Goal: Navigation & Orientation: Go to known website

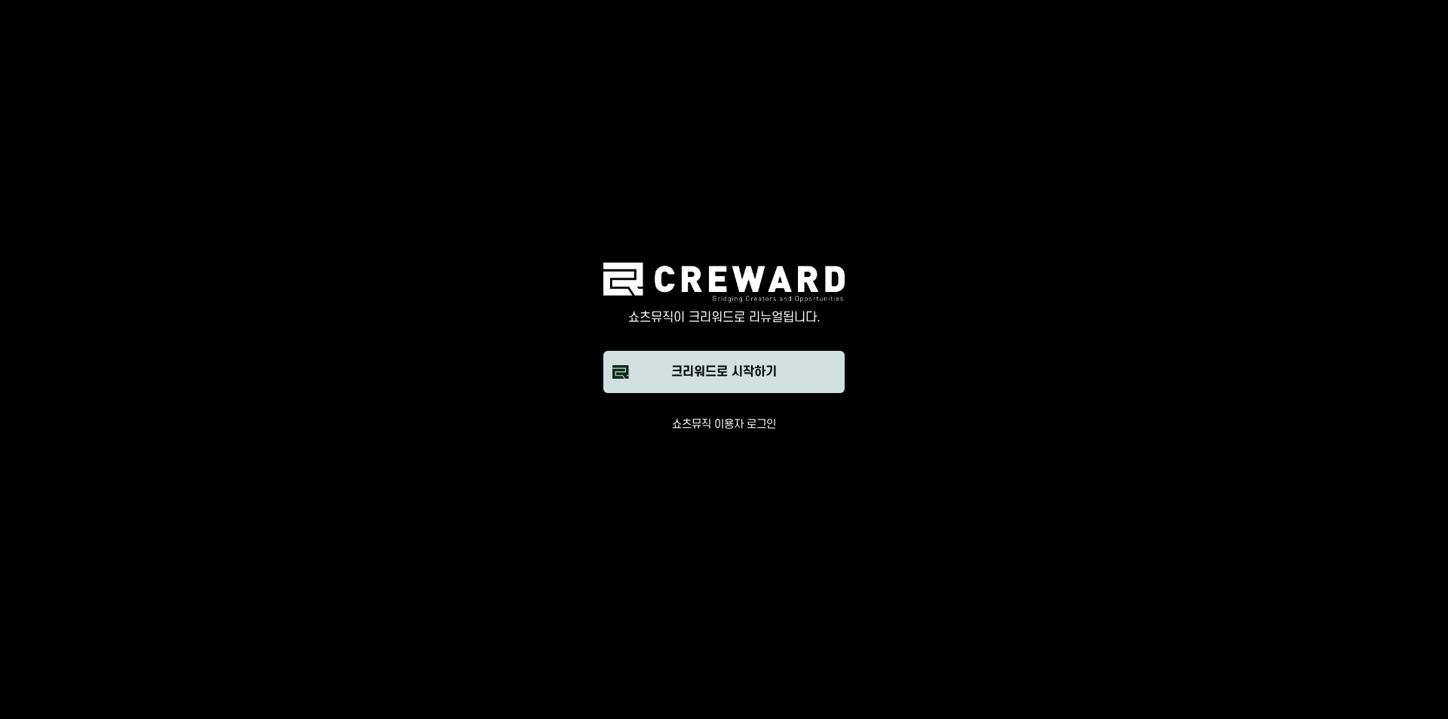
click at [700, 380] on div "크리워드로 시작하기" at bounding box center [724, 372] width 106 height 18
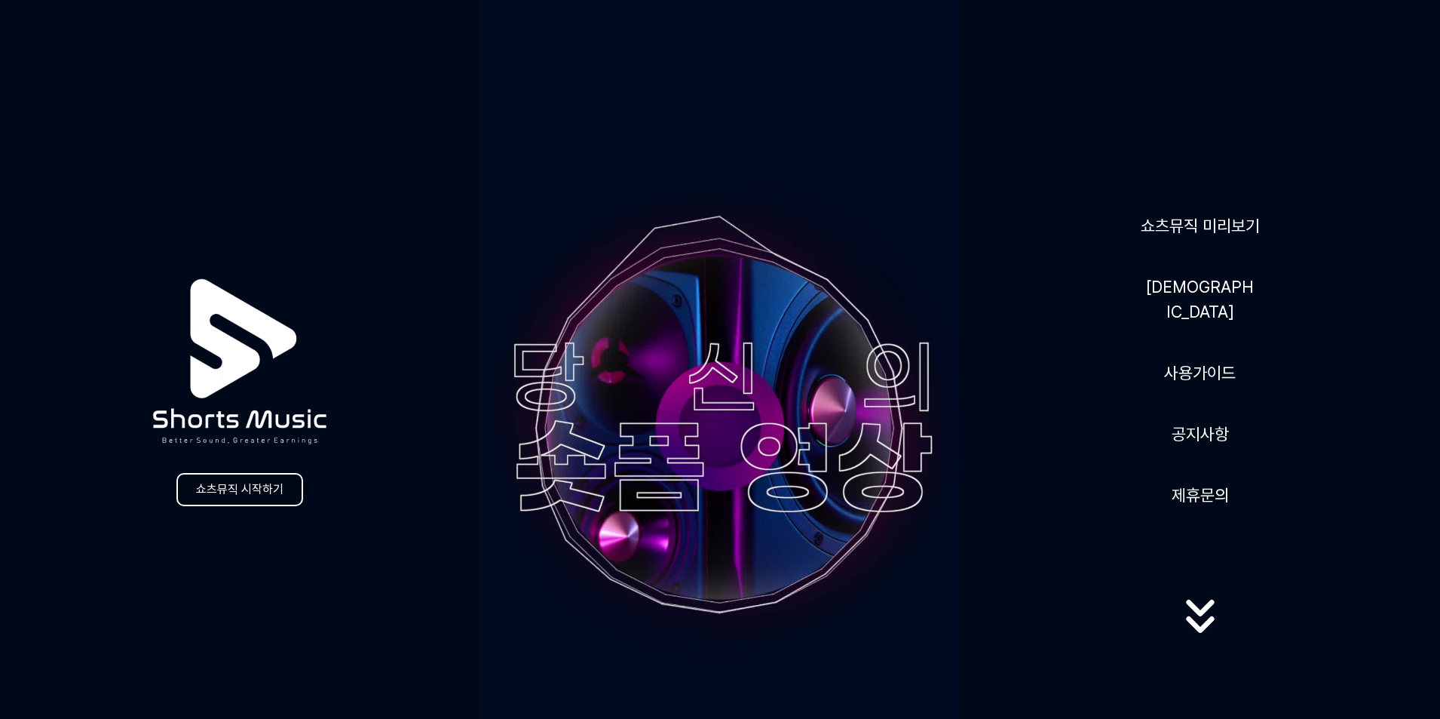
click at [251, 492] on link "쇼츠뮤직 시작하기" at bounding box center [239, 489] width 127 height 33
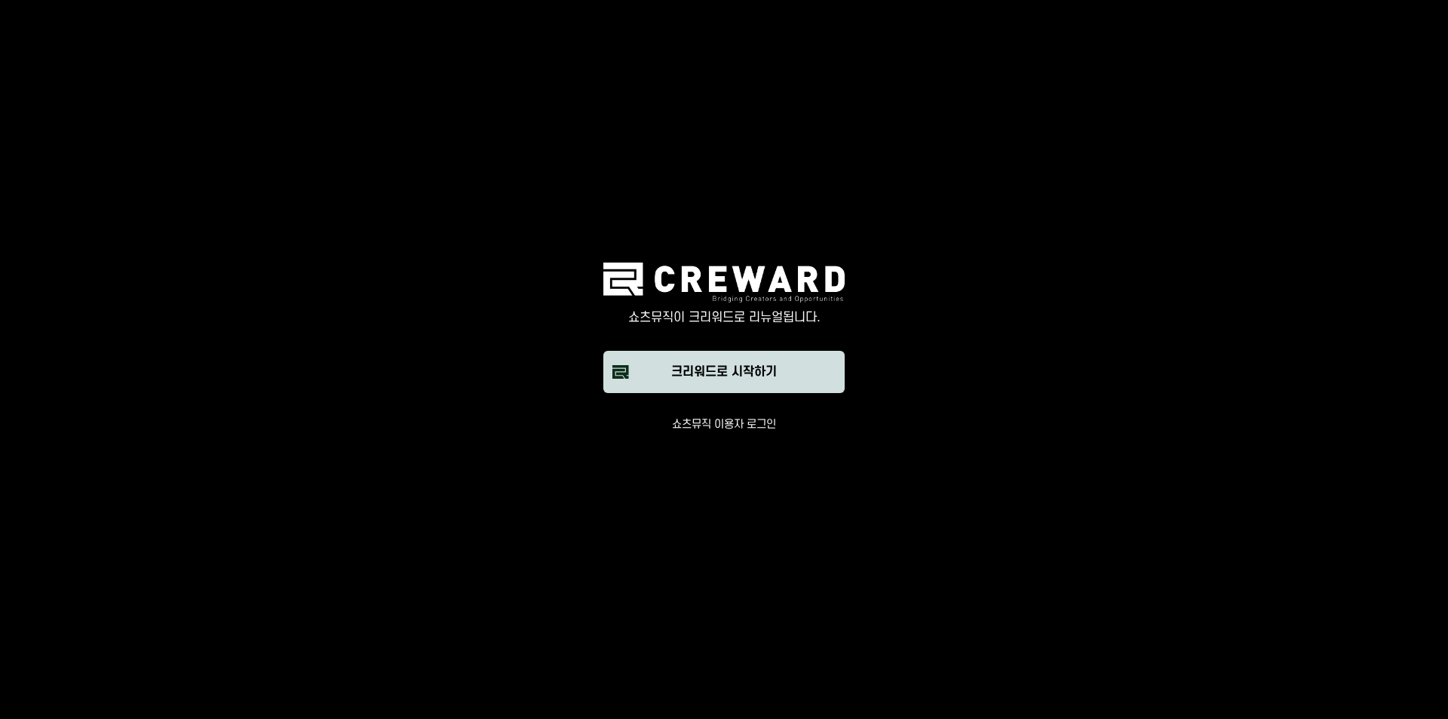
click at [692, 385] on button "크리워드로 시작하기" at bounding box center [723, 372] width 241 height 42
